Goal: Complete application form: Complete application form

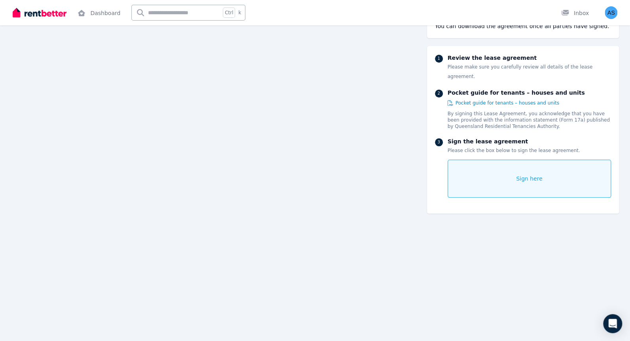
scroll to position [6601, 0]
click at [521, 175] on span "Sign here" at bounding box center [529, 179] width 27 height 8
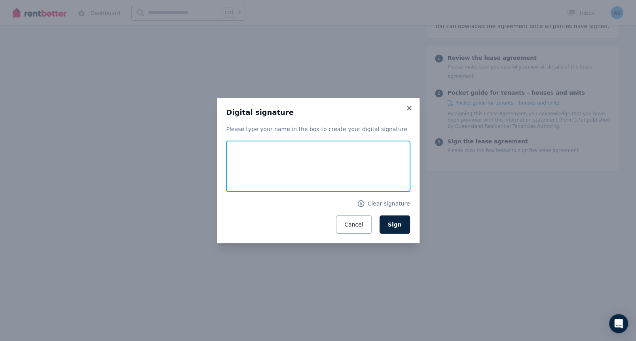
click at [245, 172] on input "text" at bounding box center [318, 166] width 184 height 51
type input "**********"
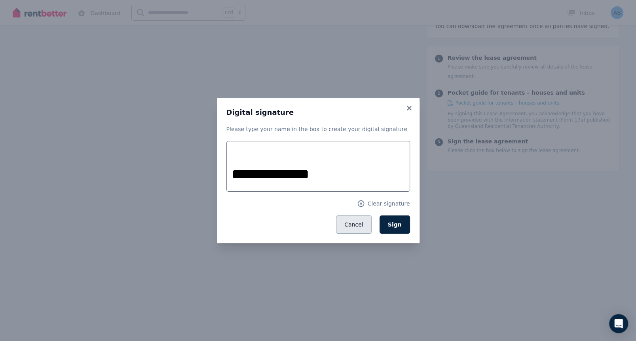
drag, startPoint x: 352, startPoint y: 230, endPoint x: 357, endPoint y: 230, distance: 4.8
click at [355, 230] on button "Cancel" at bounding box center [353, 224] width 35 height 18
